Goal: Task Accomplishment & Management: Complete application form

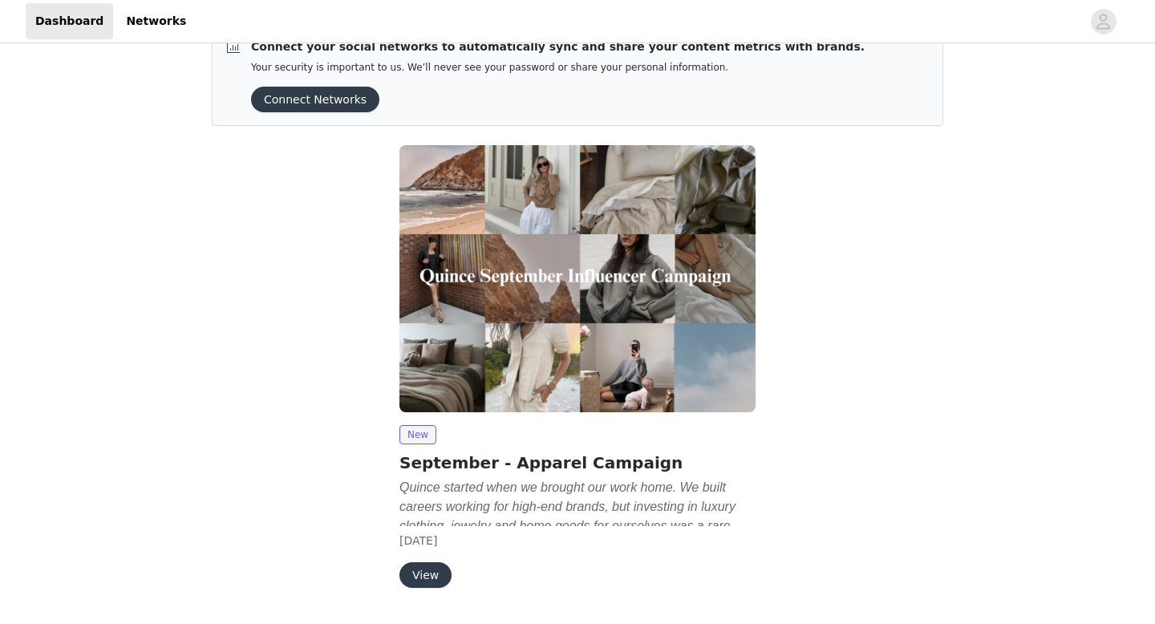
scroll to position [79, 0]
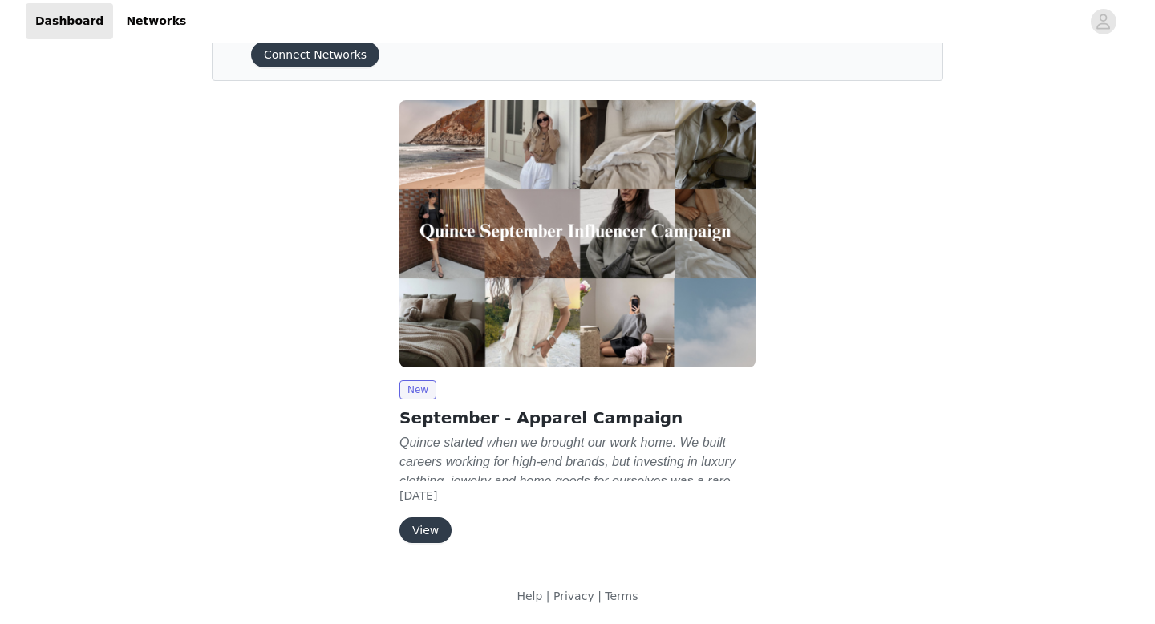
click at [426, 527] on button "View" at bounding box center [425, 530] width 52 height 26
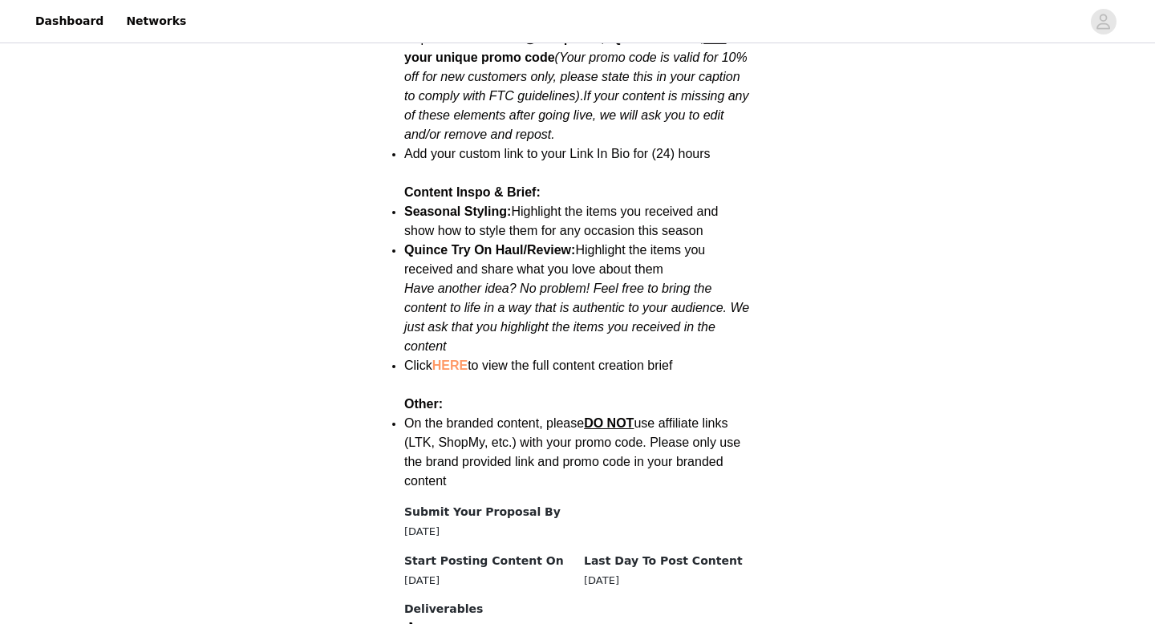
scroll to position [2050, 0]
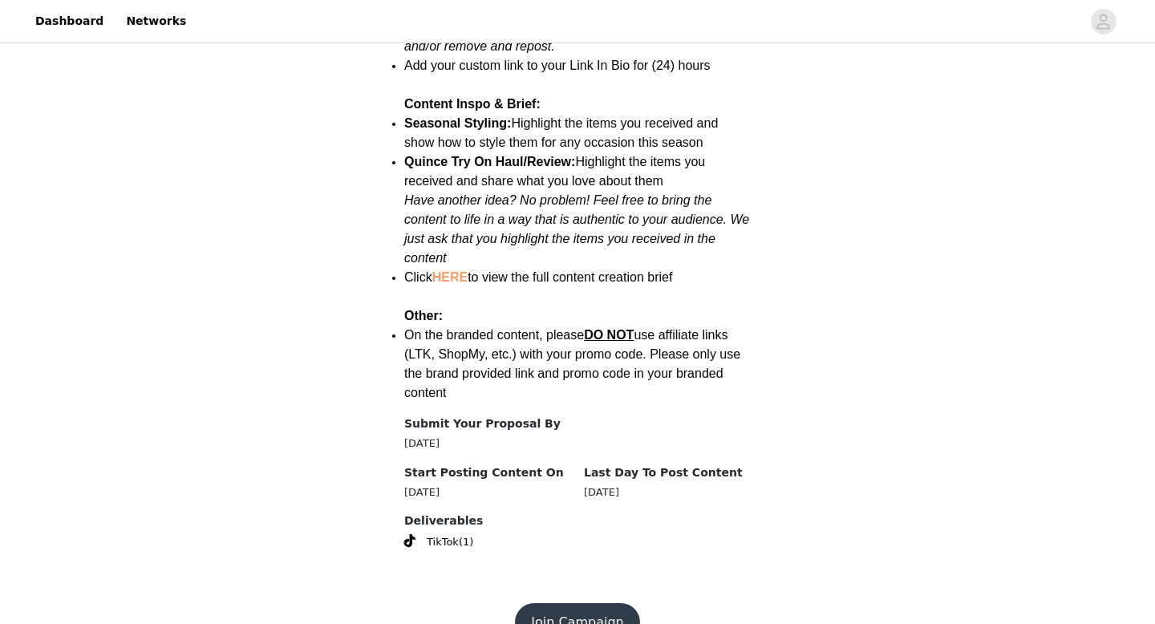
click at [582, 603] on button "Join Campaign" at bounding box center [577, 622] width 124 height 38
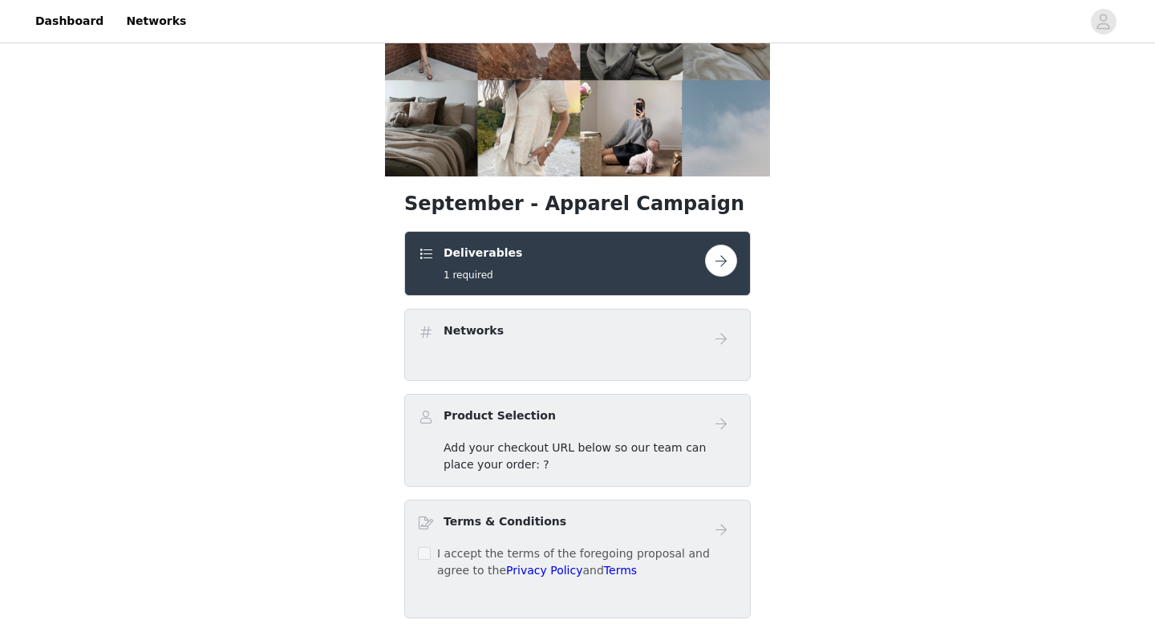
scroll to position [160, 0]
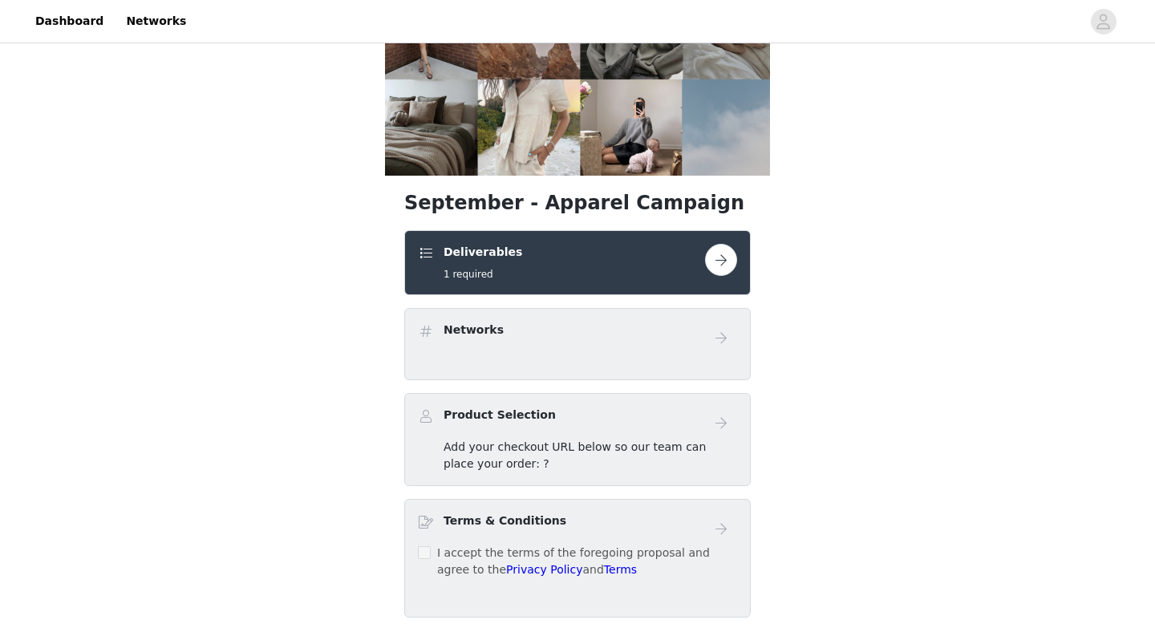
click at [724, 255] on button "button" at bounding box center [721, 260] width 32 height 32
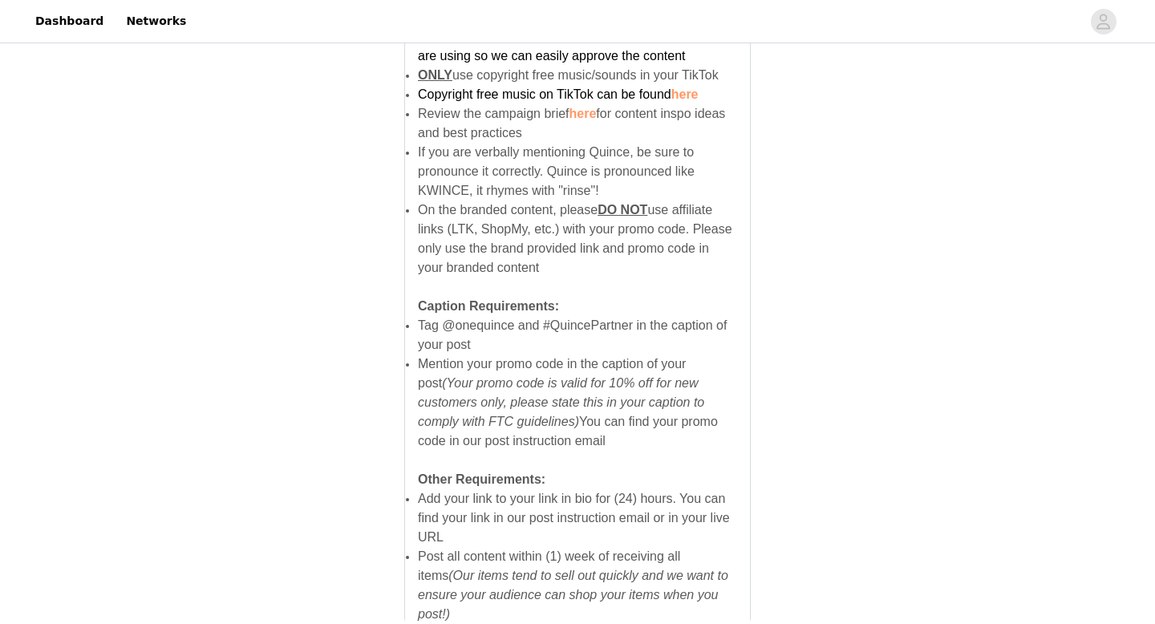
scroll to position [1102, 0]
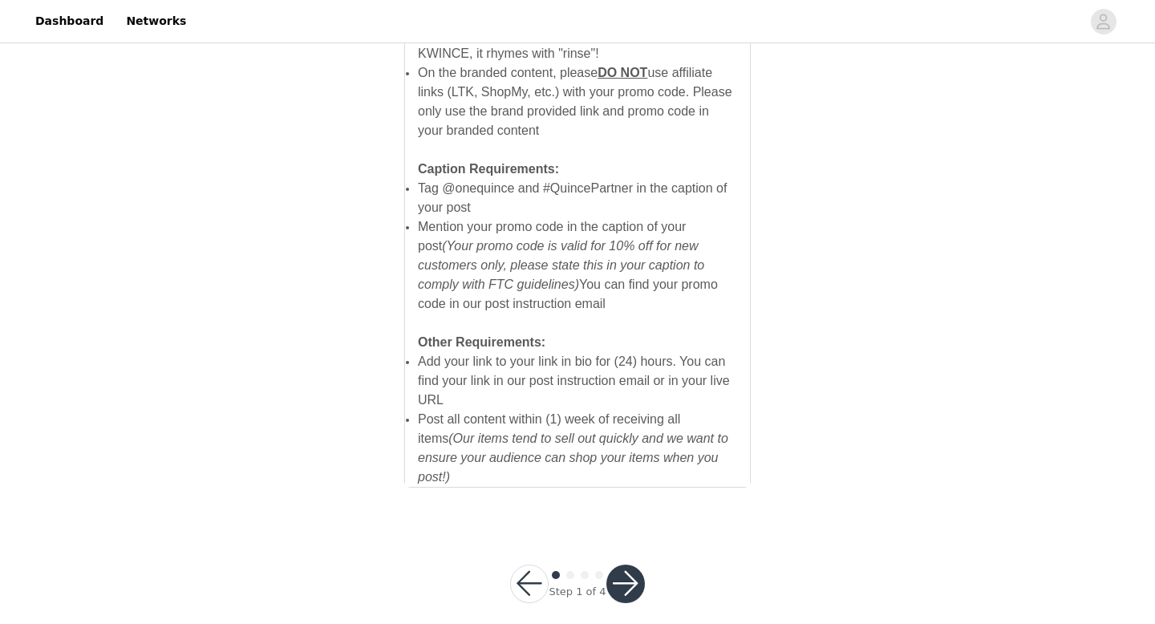
click at [628, 567] on button "button" at bounding box center [625, 583] width 38 height 38
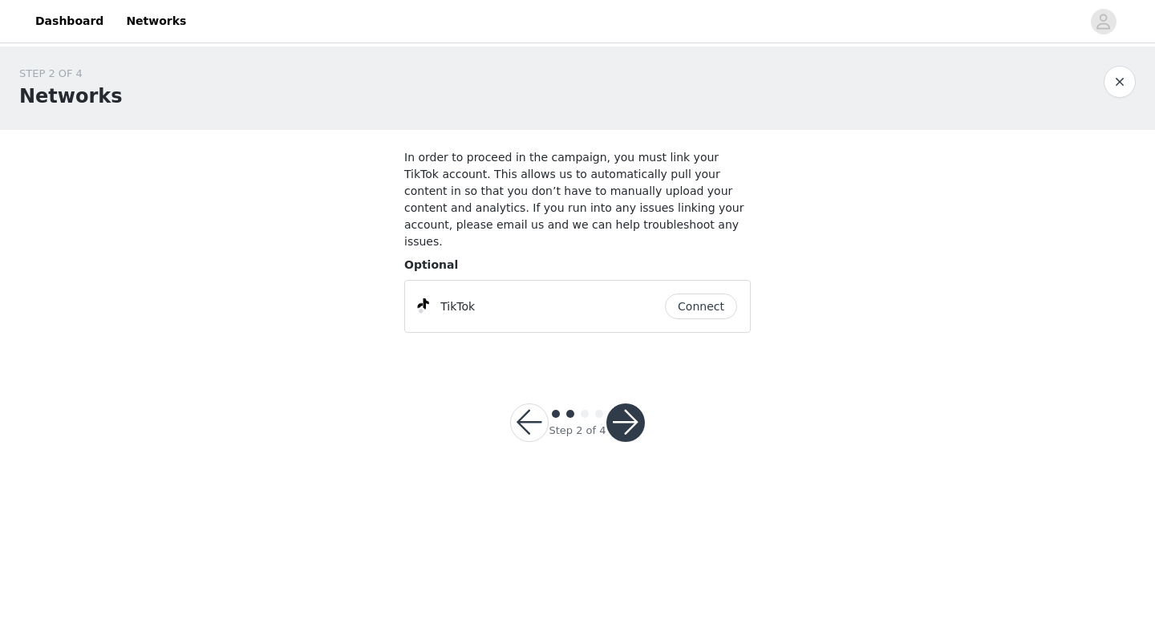
click at [708, 293] on button "Connect" at bounding box center [701, 306] width 72 height 26
click at [637, 414] on button "button" at bounding box center [625, 422] width 38 height 38
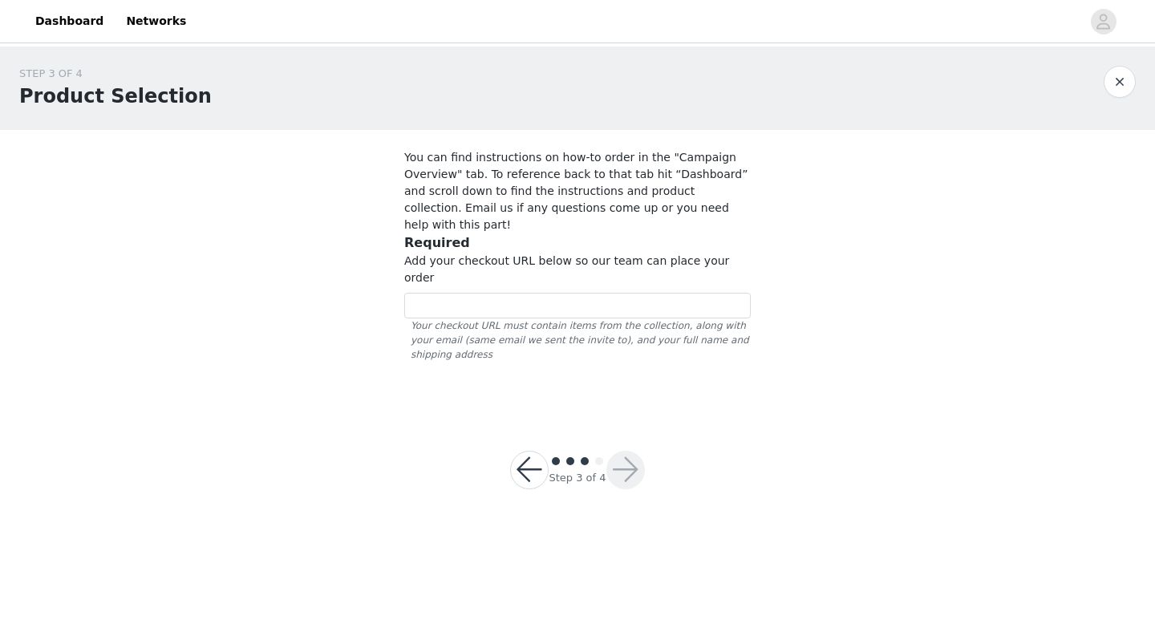
click at [528, 451] on button "button" at bounding box center [529, 470] width 38 height 38
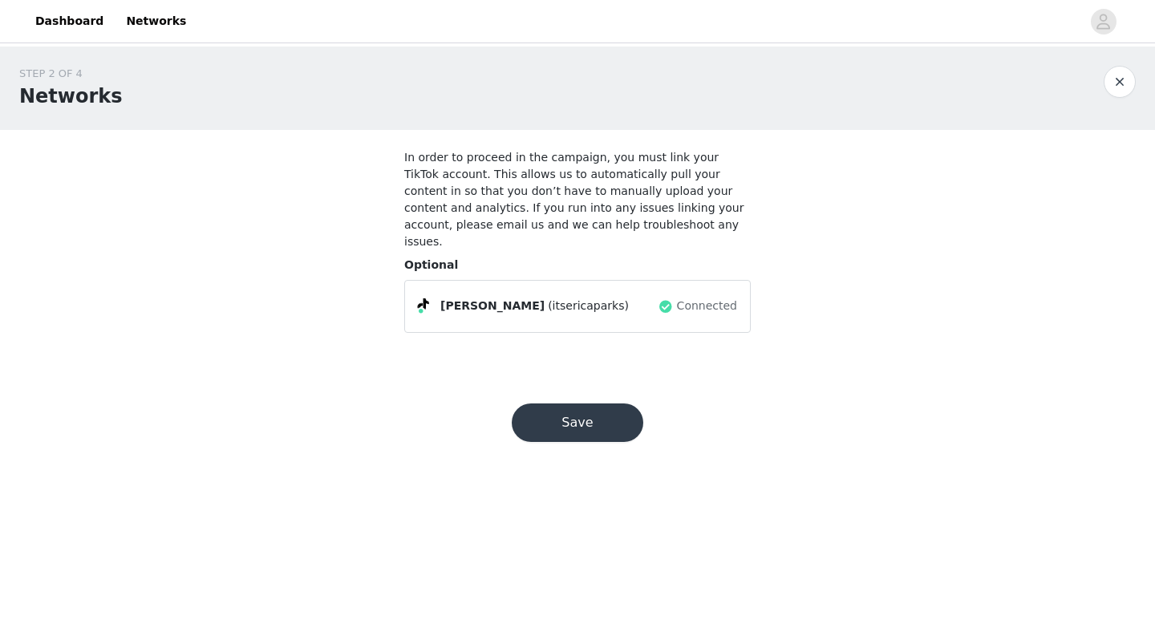
click at [581, 407] on button "Save" at bounding box center [577, 422] width 131 height 38
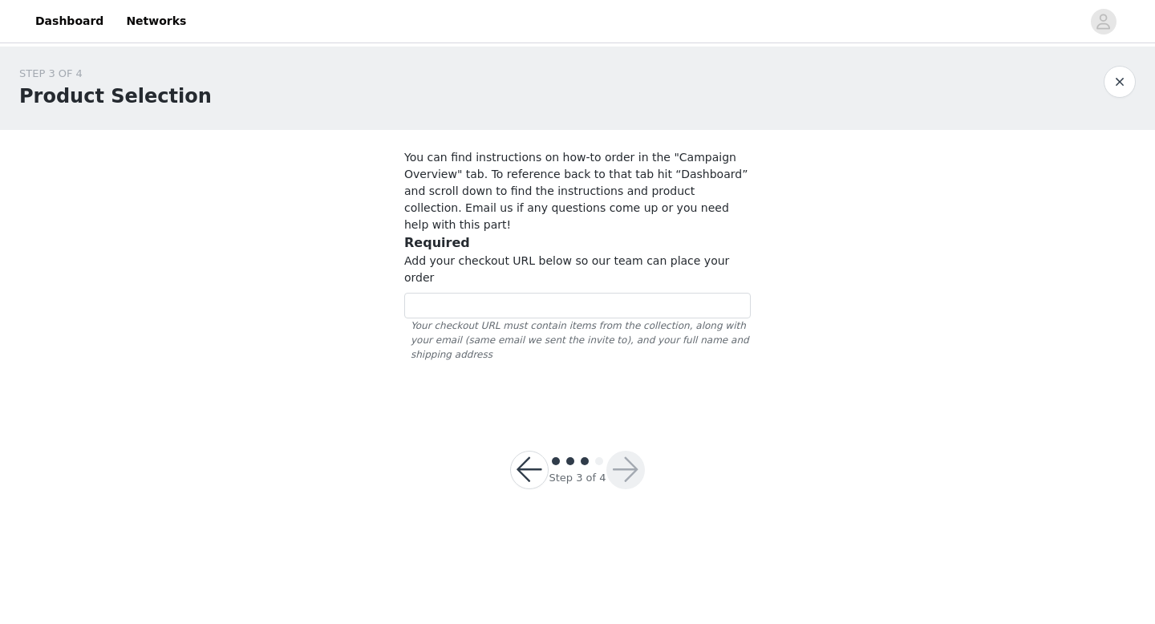
click at [1108, 84] on button "button" at bounding box center [1119, 82] width 32 height 32
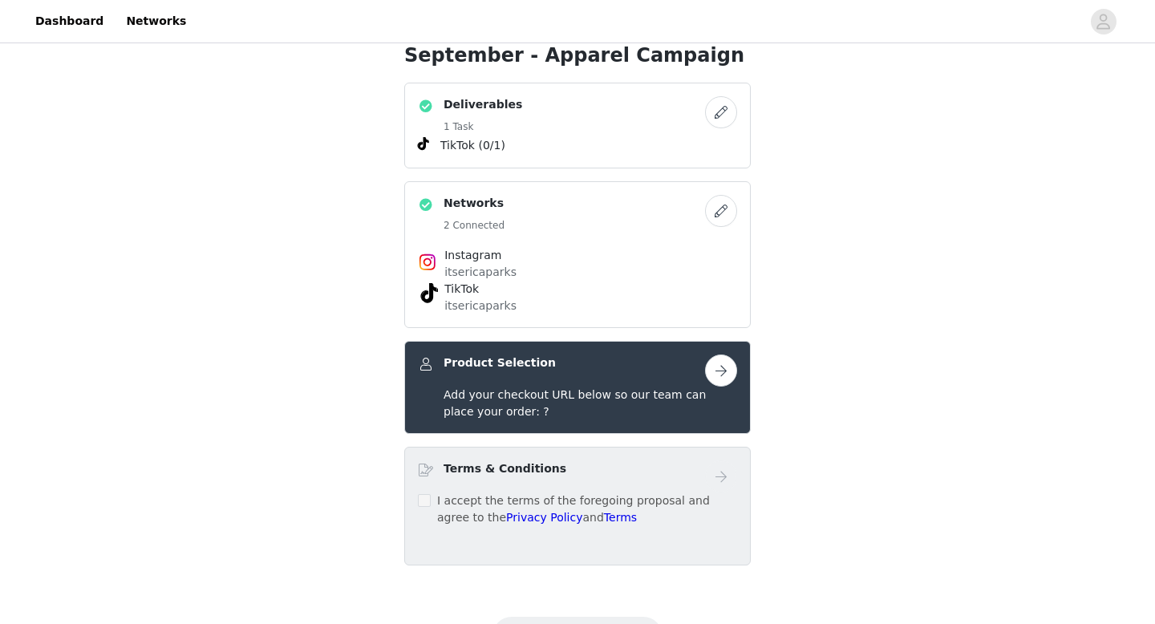
scroll to position [384, 0]
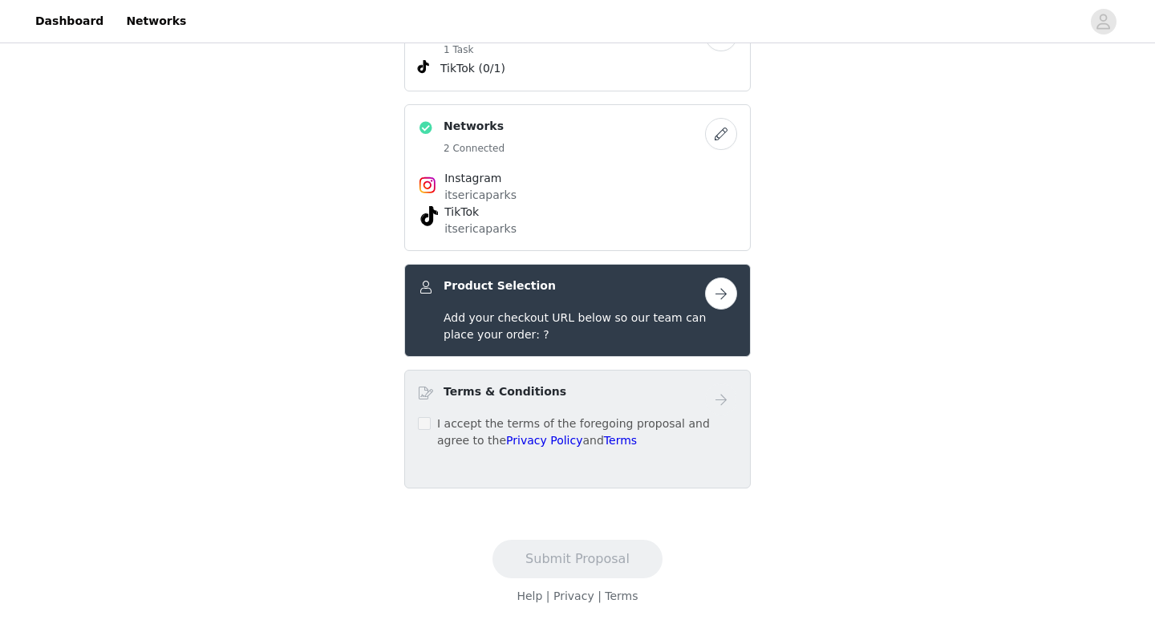
click at [429, 418] on span at bounding box center [424, 423] width 13 height 13
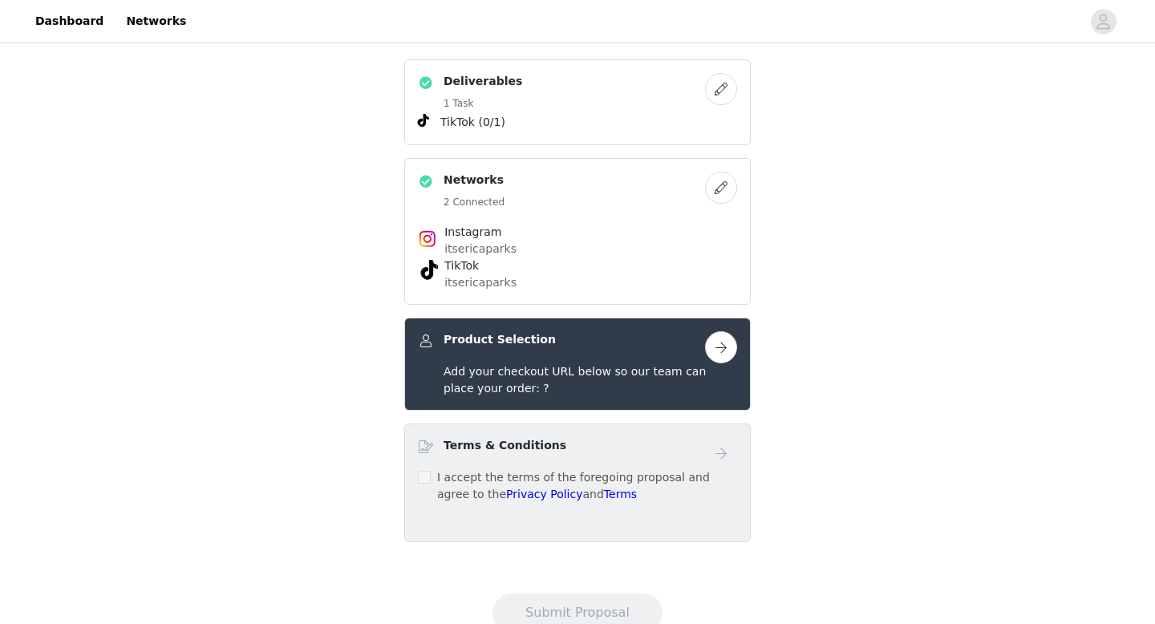
scroll to position [341, 0]
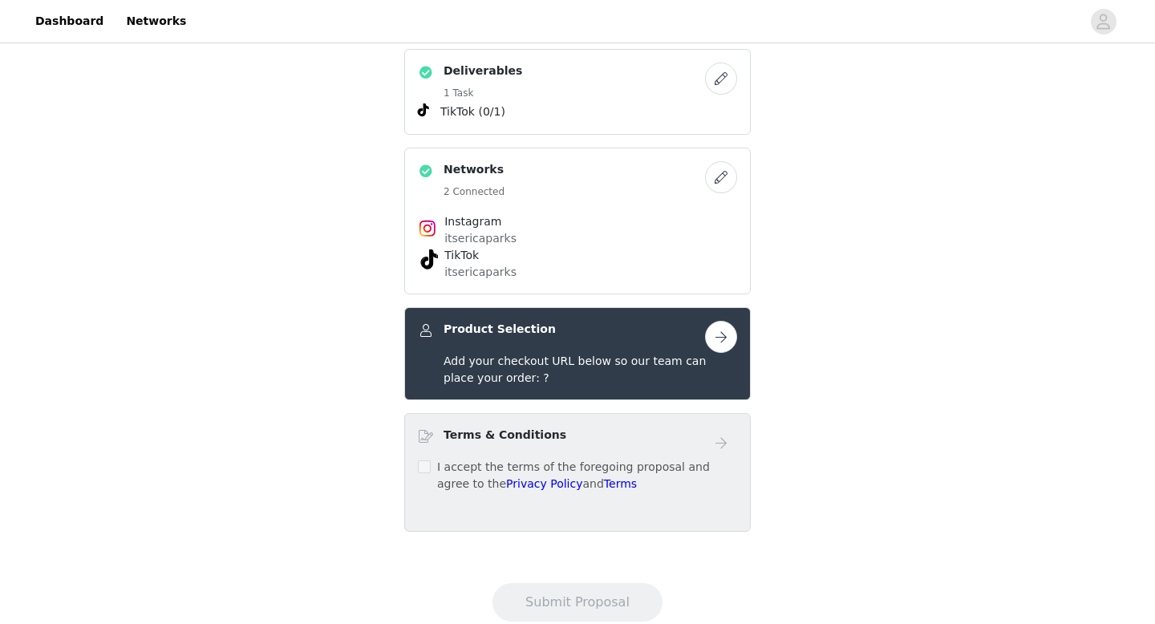
click at [724, 342] on button "button" at bounding box center [721, 337] width 32 height 32
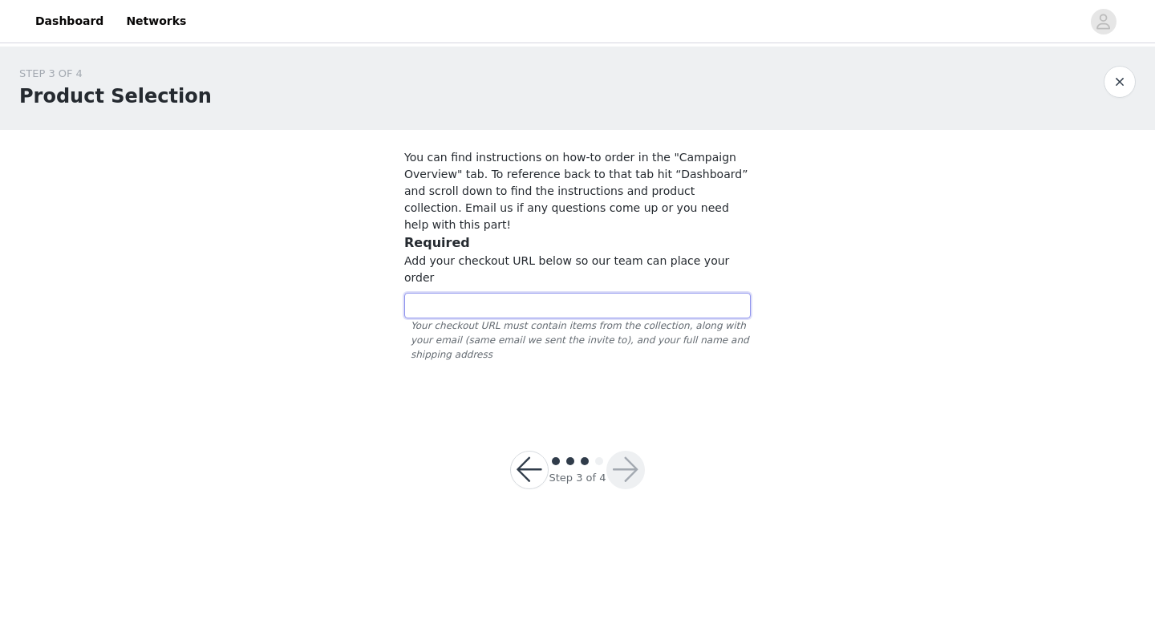
click at [503, 293] on input "text" at bounding box center [577, 306] width 346 height 26
paste input "154238"
type input "154238"
click at [615, 451] on button "button" at bounding box center [625, 470] width 38 height 38
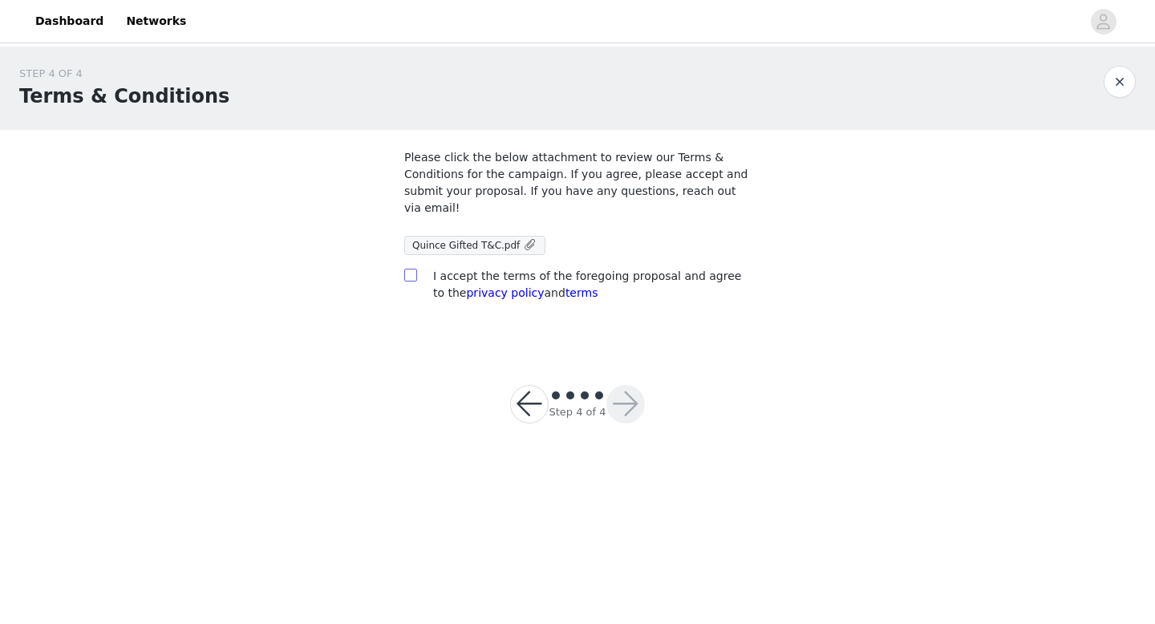
click at [416, 272] on span at bounding box center [410, 275] width 13 height 13
click at [415, 272] on input "checkbox" at bounding box center [409, 274] width 11 height 11
checkbox input "true"
click at [628, 398] on button "button" at bounding box center [625, 404] width 38 height 38
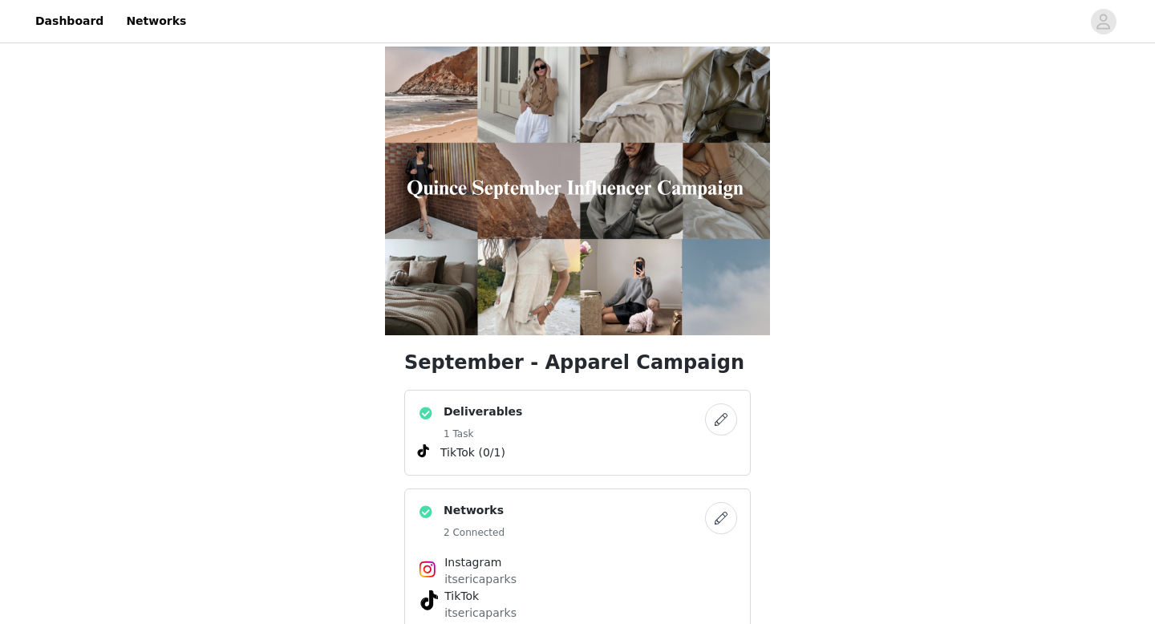
scroll to position [384, 0]
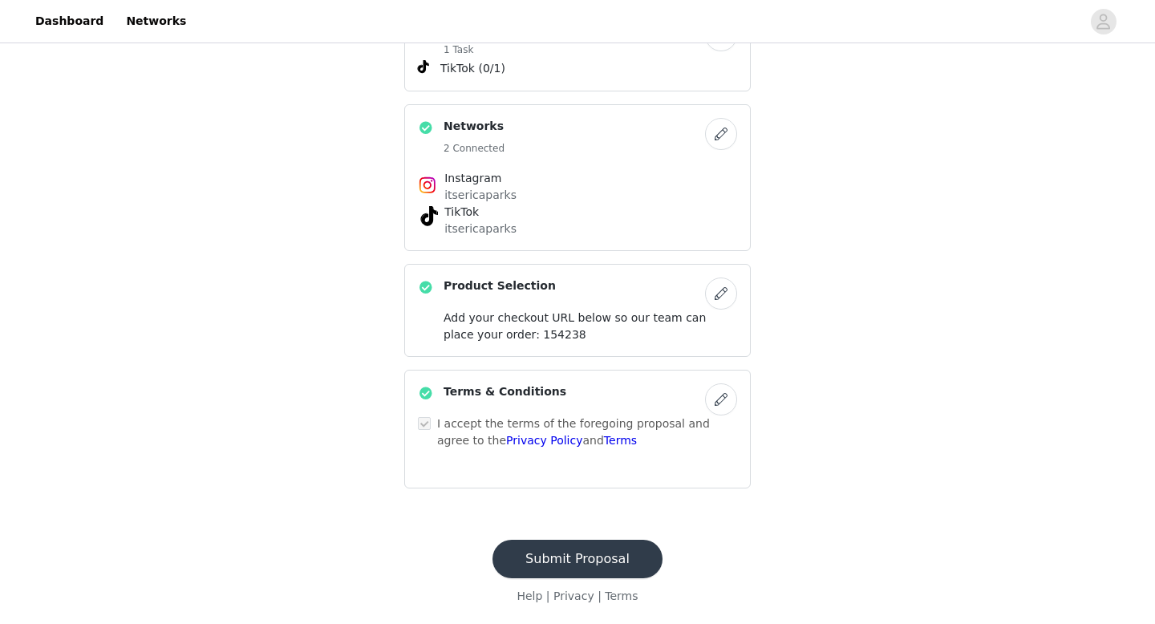
click at [728, 296] on button "button" at bounding box center [721, 293] width 32 height 32
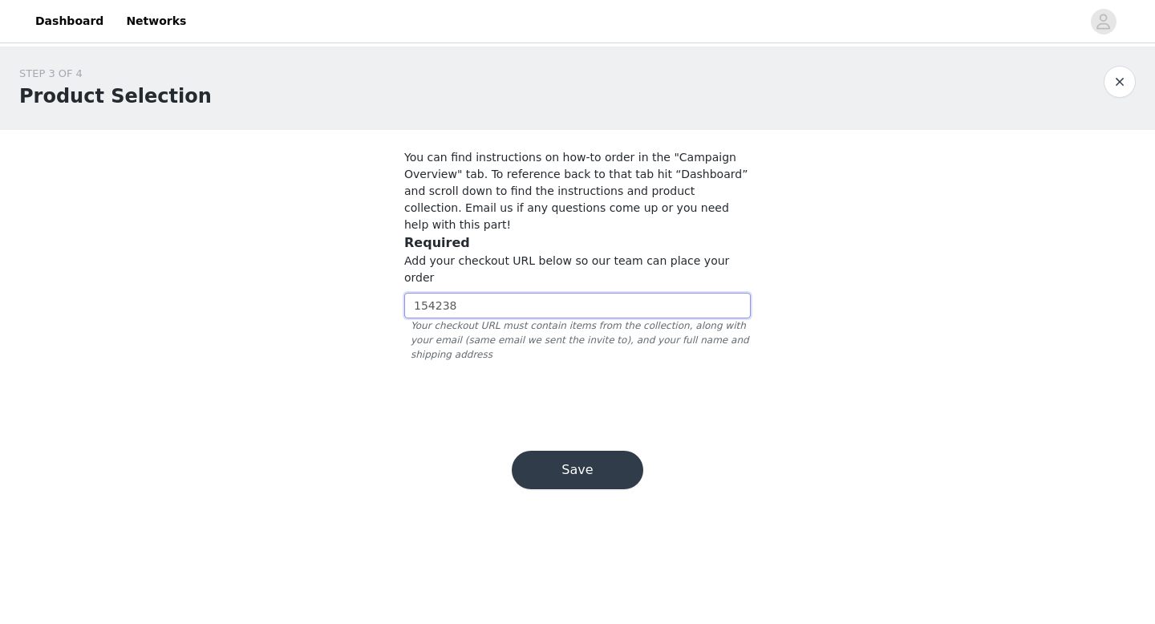
drag, startPoint x: 526, startPoint y: 274, endPoint x: 347, endPoint y: 274, distance: 178.8
click at [347, 274] on div "STEP 3 OF 4 Product Selection You can find instructions on how-to order in the …" at bounding box center [577, 230] width 1155 height 366
click at [62, 32] on link "Dashboard" at bounding box center [69, 21] width 87 height 36
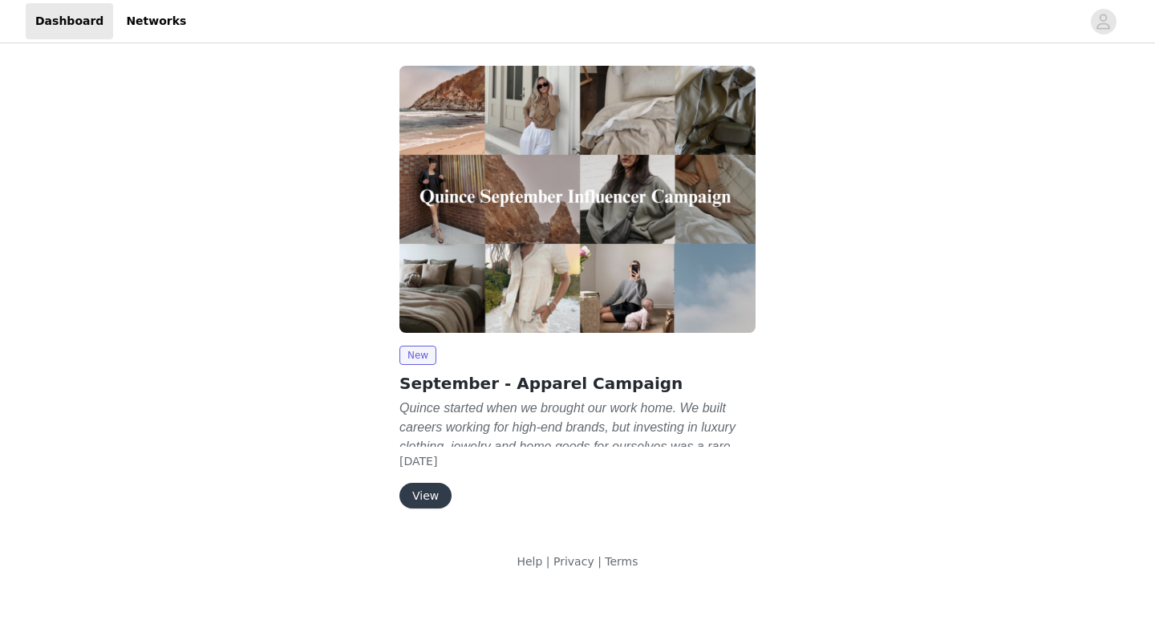
click at [431, 499] on button "View" at bounding box center [425, 496] width 52 height 26
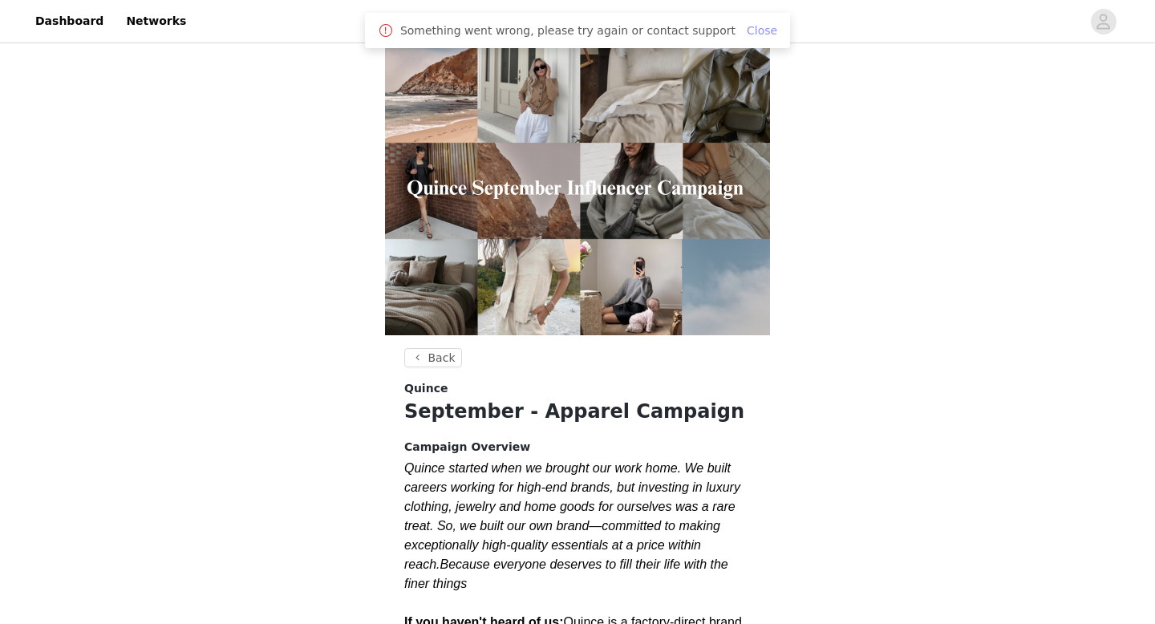
click at [755, 25] on link "Close" at bounding box center [761, 30] width 30 height 13
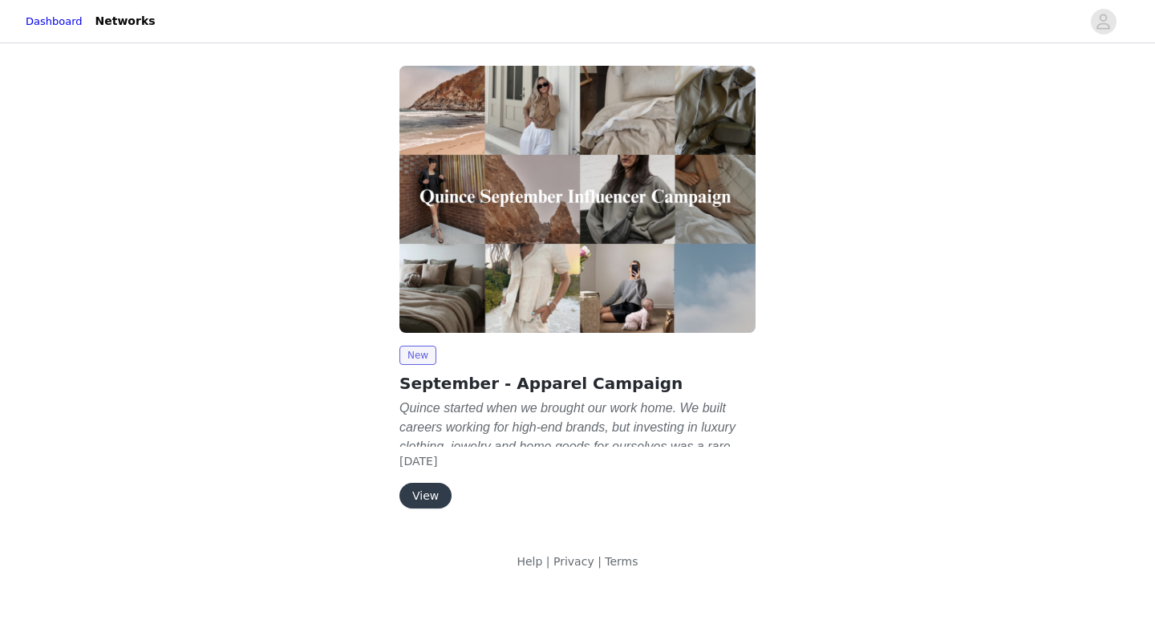
click at [427, 494] on button "View" at bounding box center [425, 496] width 52 height 26
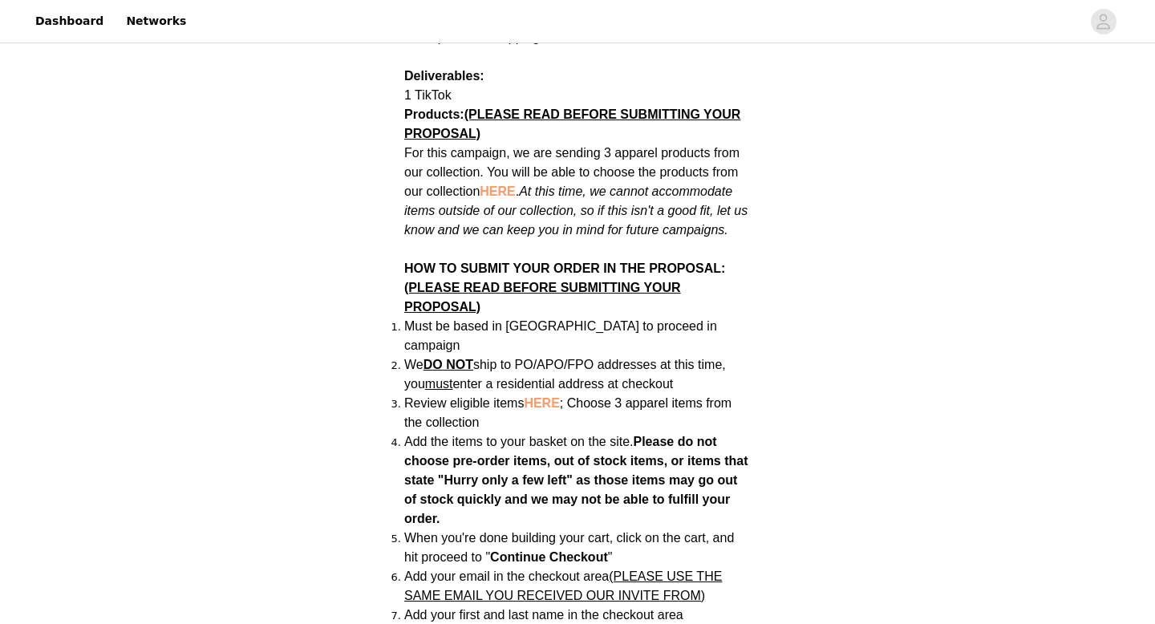
scroll to position [892, 0]
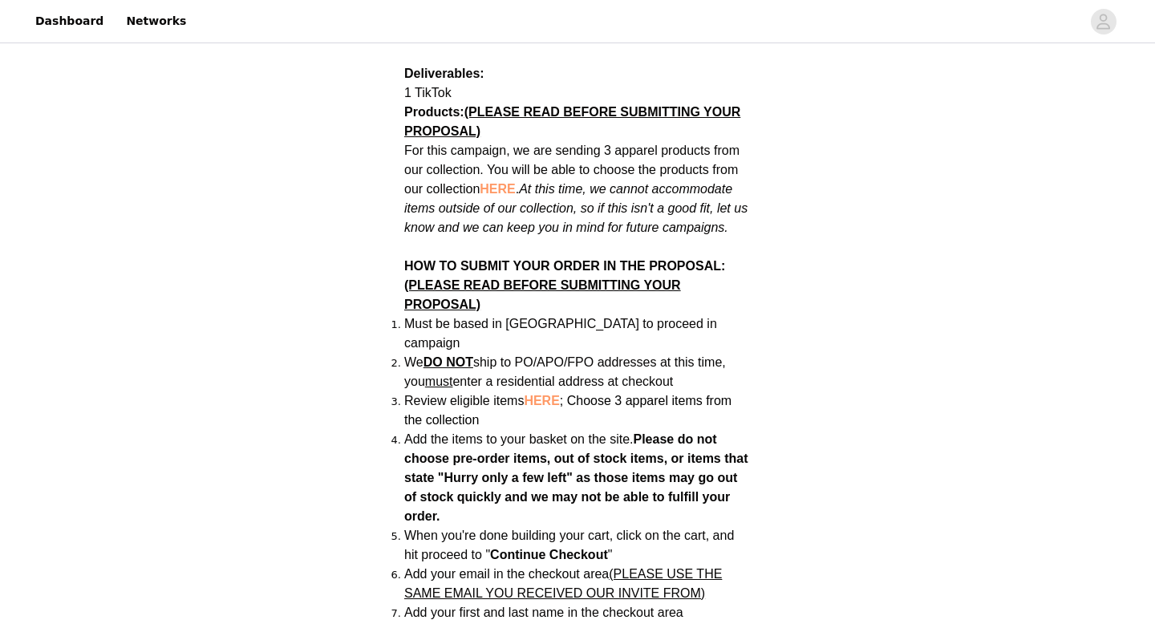
click at [544, 394] on span "HERE" at bounding box center [541, 401] width 35 height 14
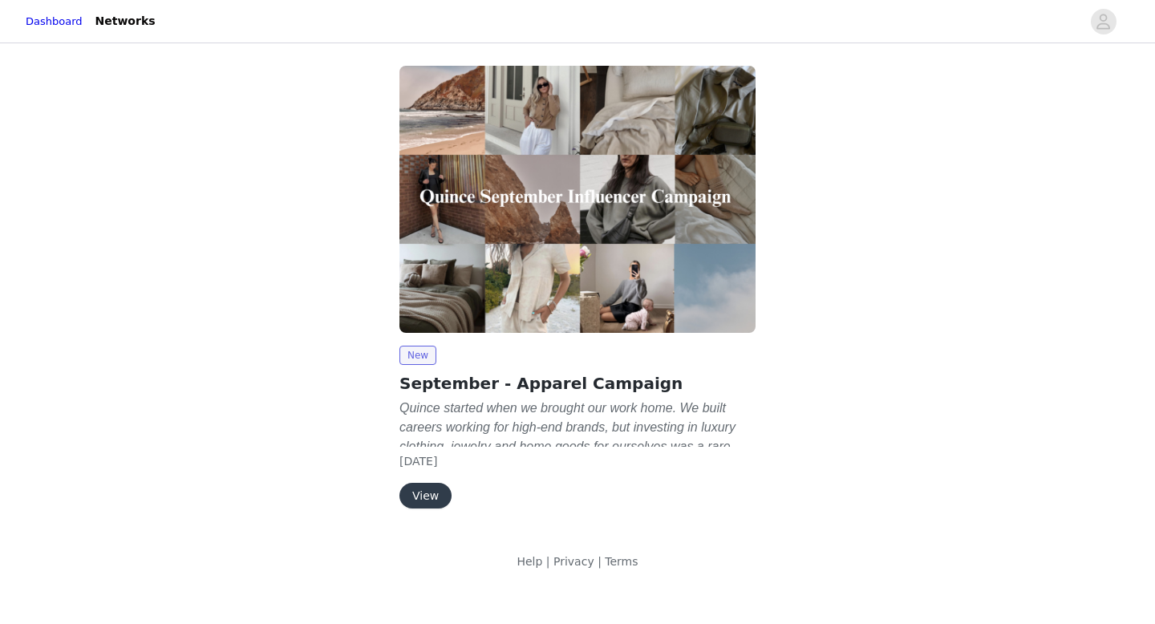
click at [427, 495] on button "View" at bounding box center [425, 496] width 52 height 26
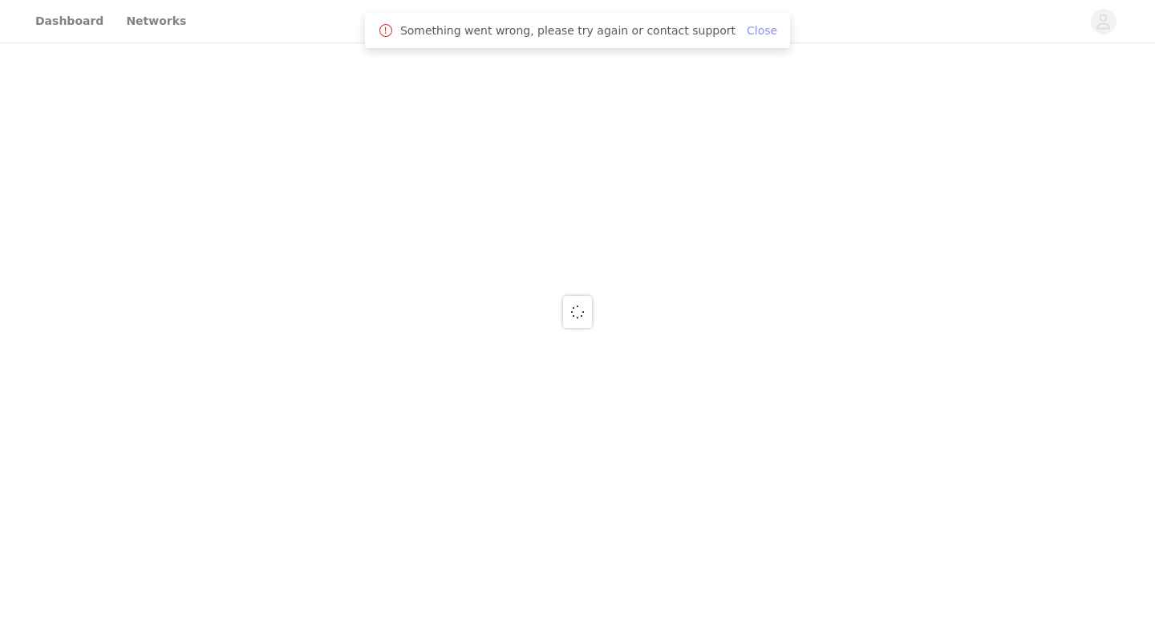
click at [758, 27] on link "Close" at bounding box center [761, 30] width 30 height 13
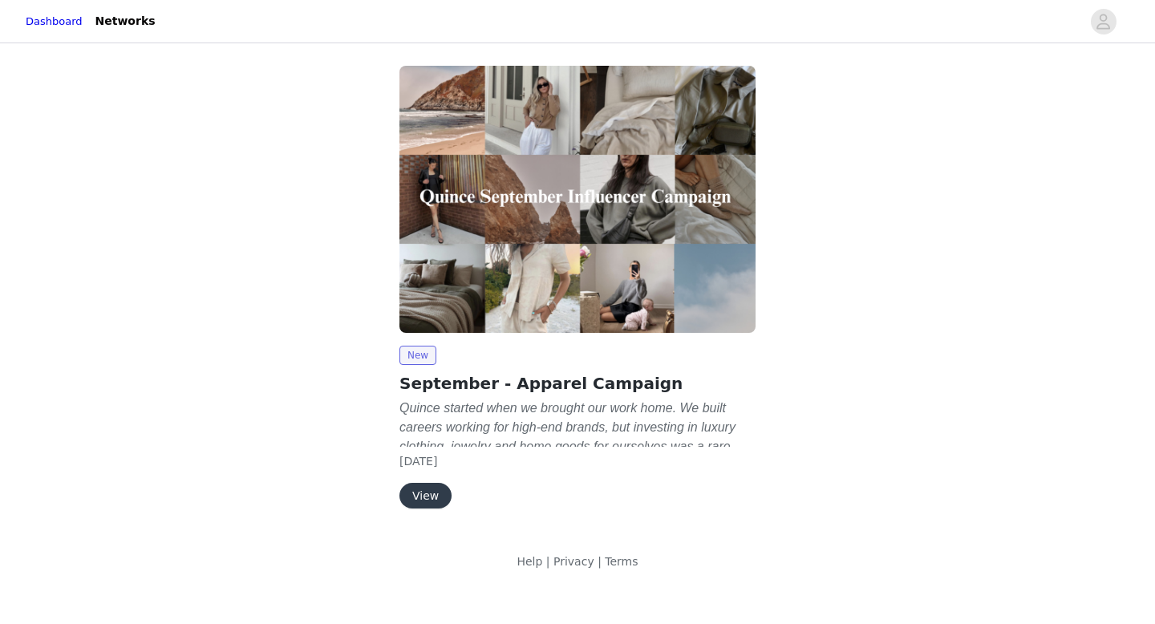
click at [430, 497] on button "View" at bounding box center [425, 496] width 52 height 26
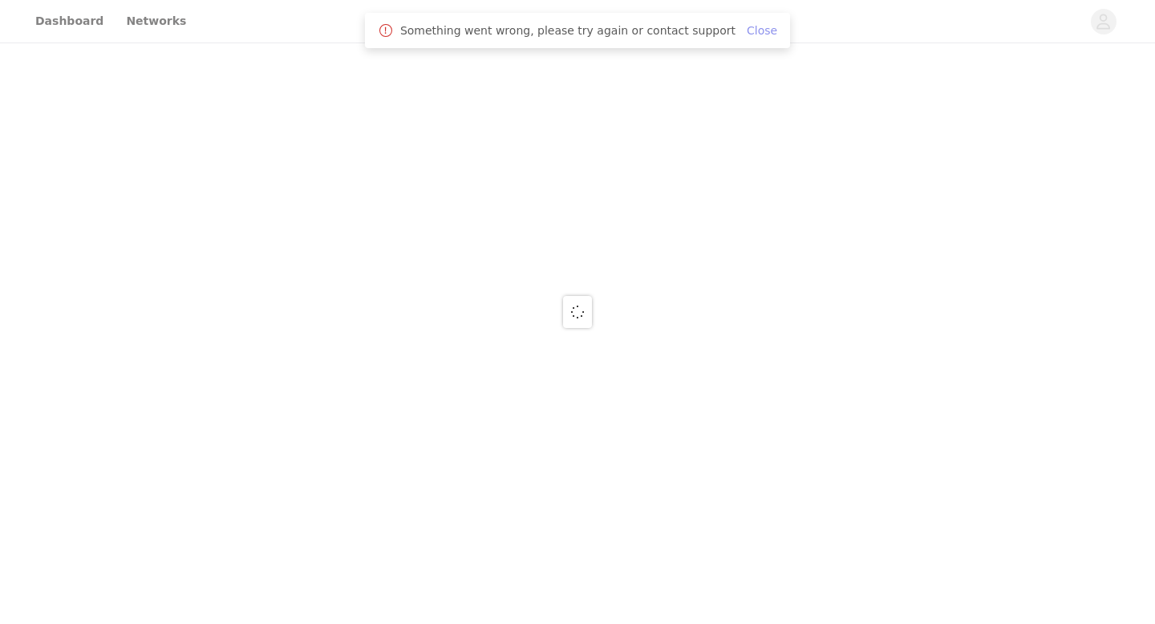
click at [754, 30] on link "Close" at bounding box center [761, 30] width 30 height 13
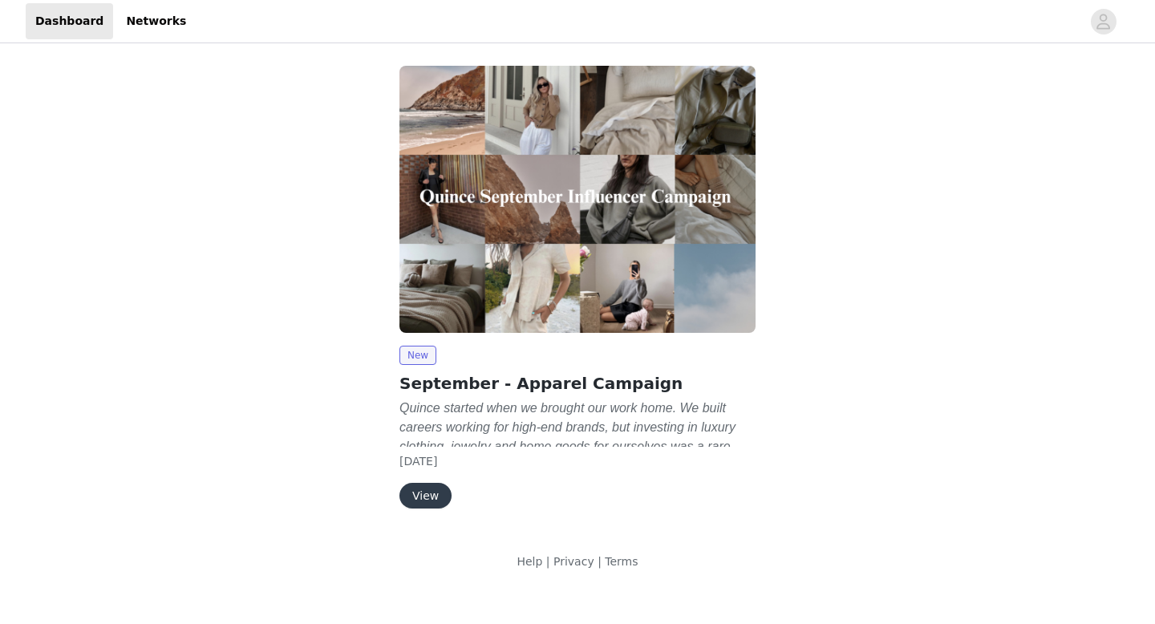
click at [424, 493] on button "View" at bounding box center [425, 496] width 52 height 26
